Goal: Task Accomplishment & Management: Manage account settings

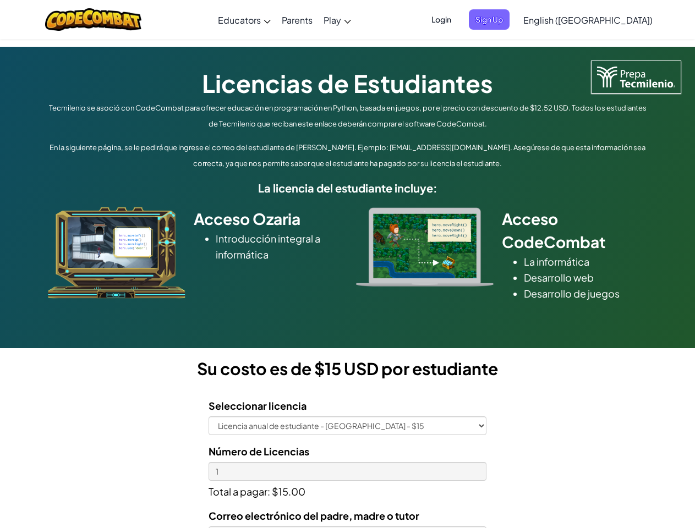
click at [348, 264] on div at bounding box center [425, 247] width 154 height 79
click at [458, 19] on span "Login" at bounding box center [441, 19] width 33 height 20
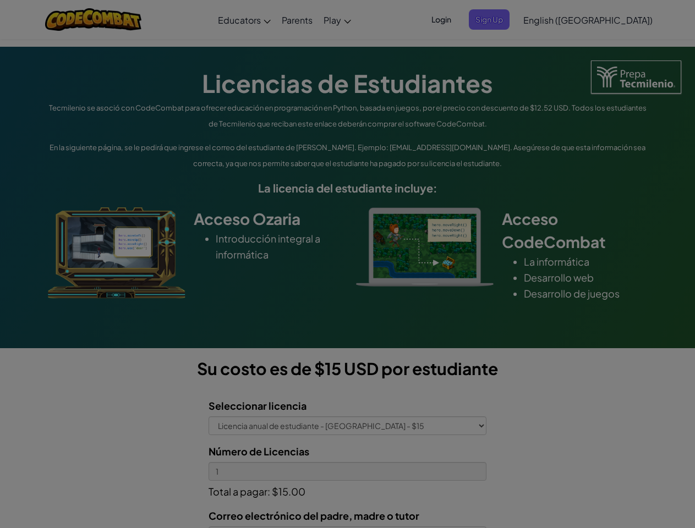
click at [508, 19] on div at bounding box center [347, 264] width 695 height 528
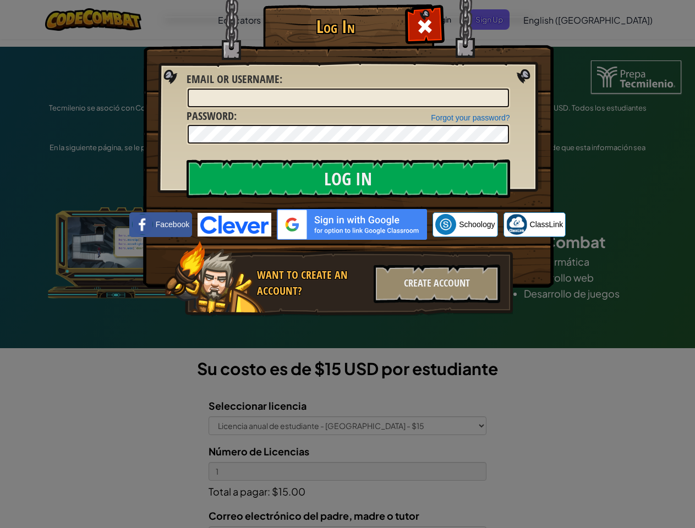
click at [557, 19] on div "Log In Unknown Error Email or Username : Forgot your password? Password : Log I…" at bounding box center [347, 264] width 695 height 528
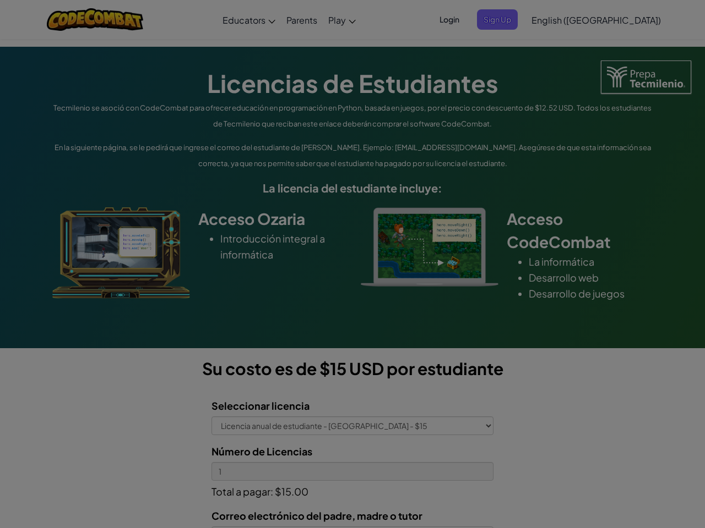
click at [557, 19] on div "Log In Unknown Error Email or Username : Forgot your password? Password : Log I…" at bounding box center [352, 264] width 705 height 528
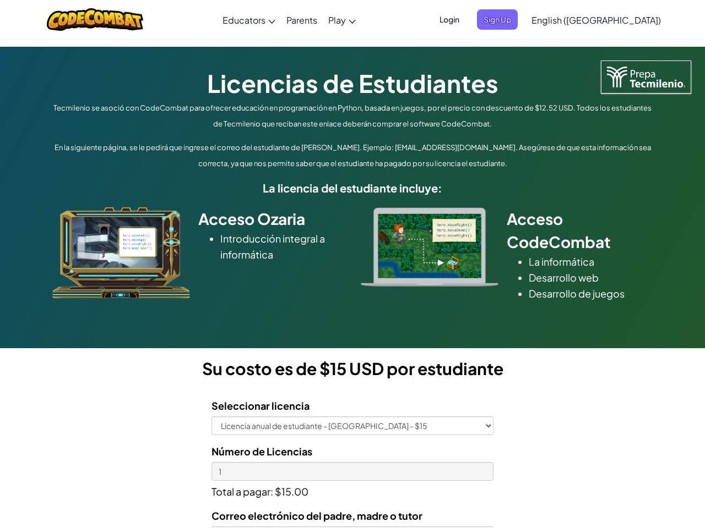
click at [615, 20] on div at bounding box center [352, 264] width 705 height 528
